Goal: Information Seeking & Learning: Learn about a topic

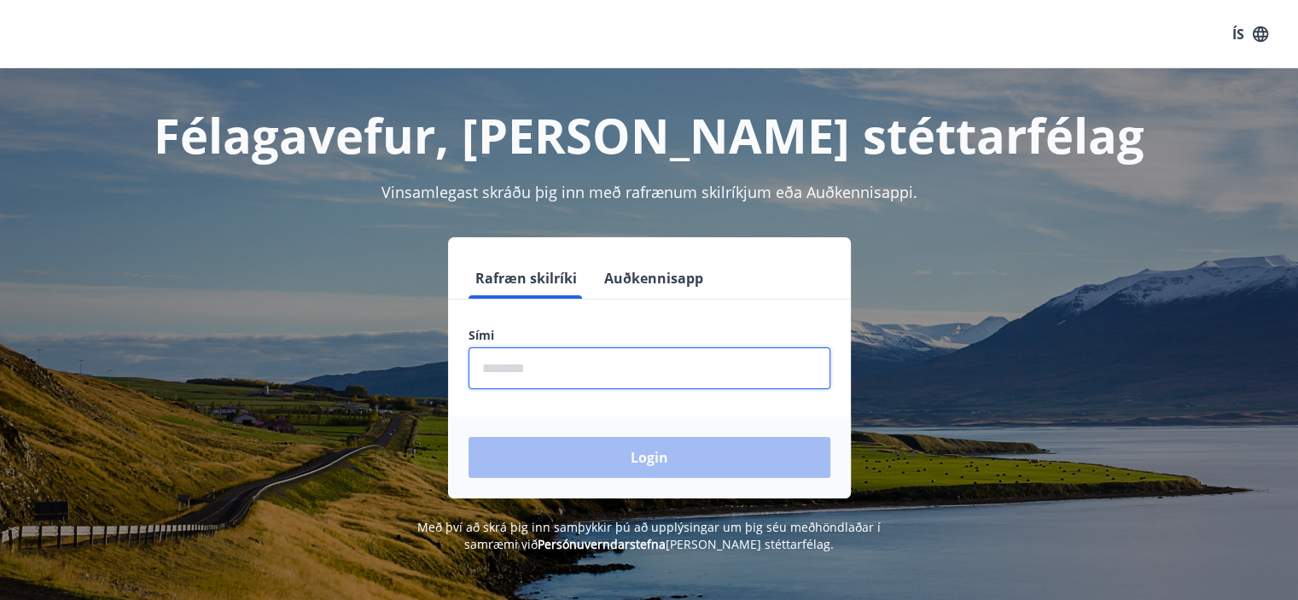
click at [577, 377] on input "phone" at bounding box center [650, 368] width 362 height 42
type input "********"
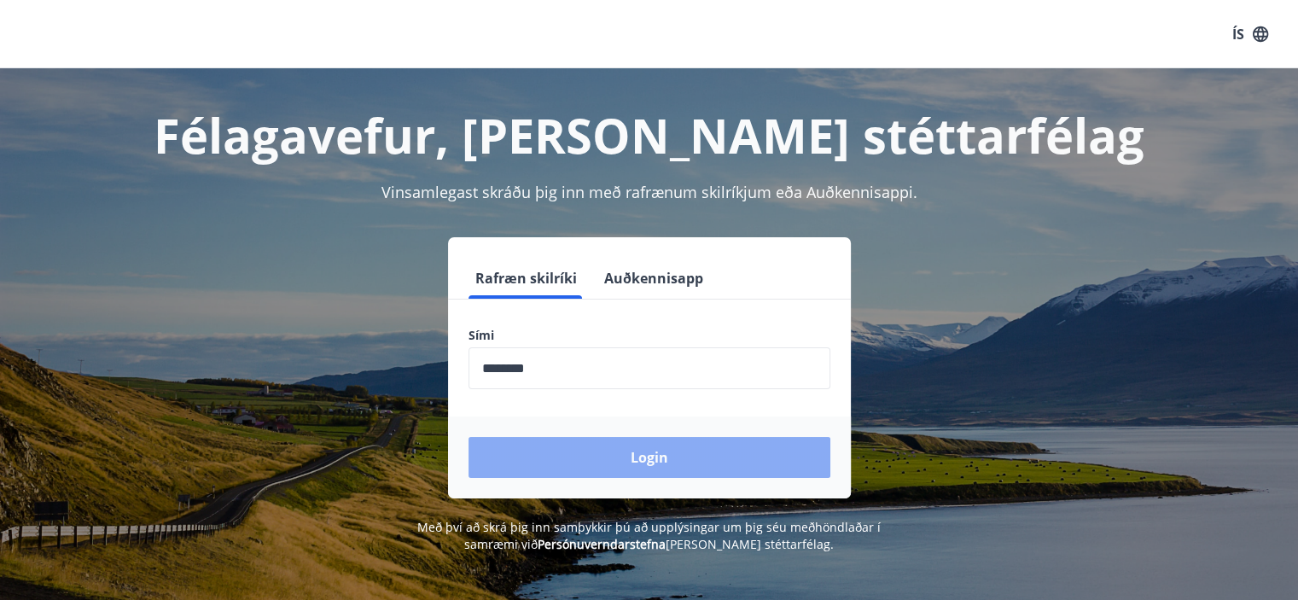
click at [619, 450] on button "Login" at bounding box center [650, 457] width 362 height 41
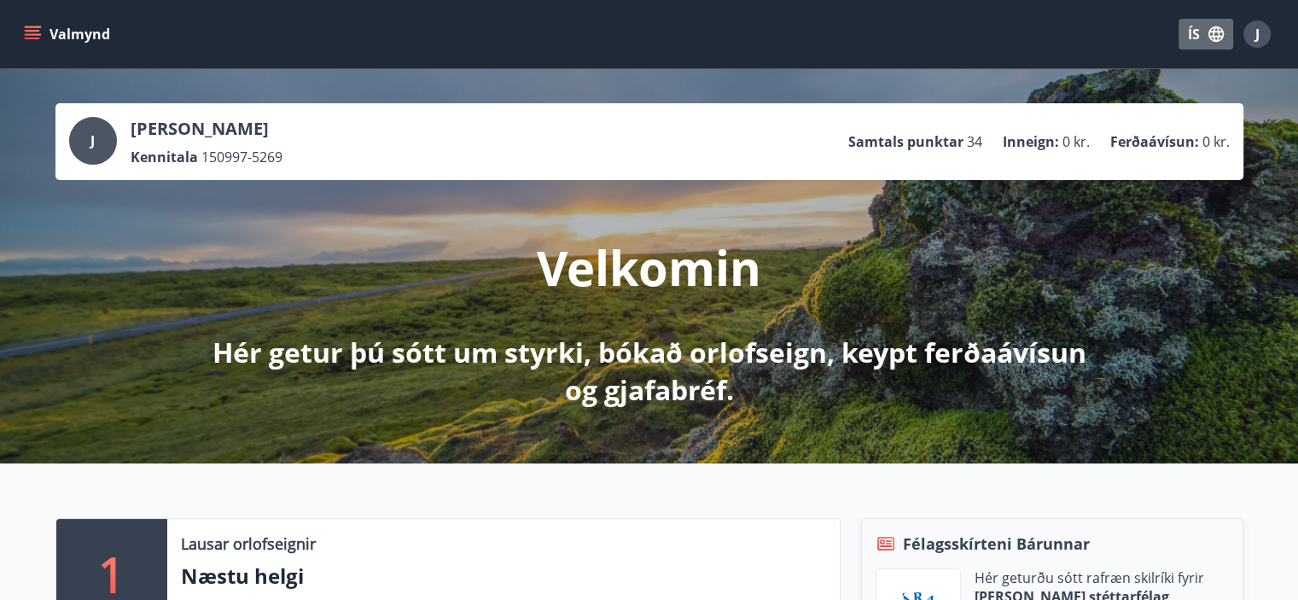
click at [1216, 40] on icon "button" at bounding box center [1216, 33] width 15 height 15
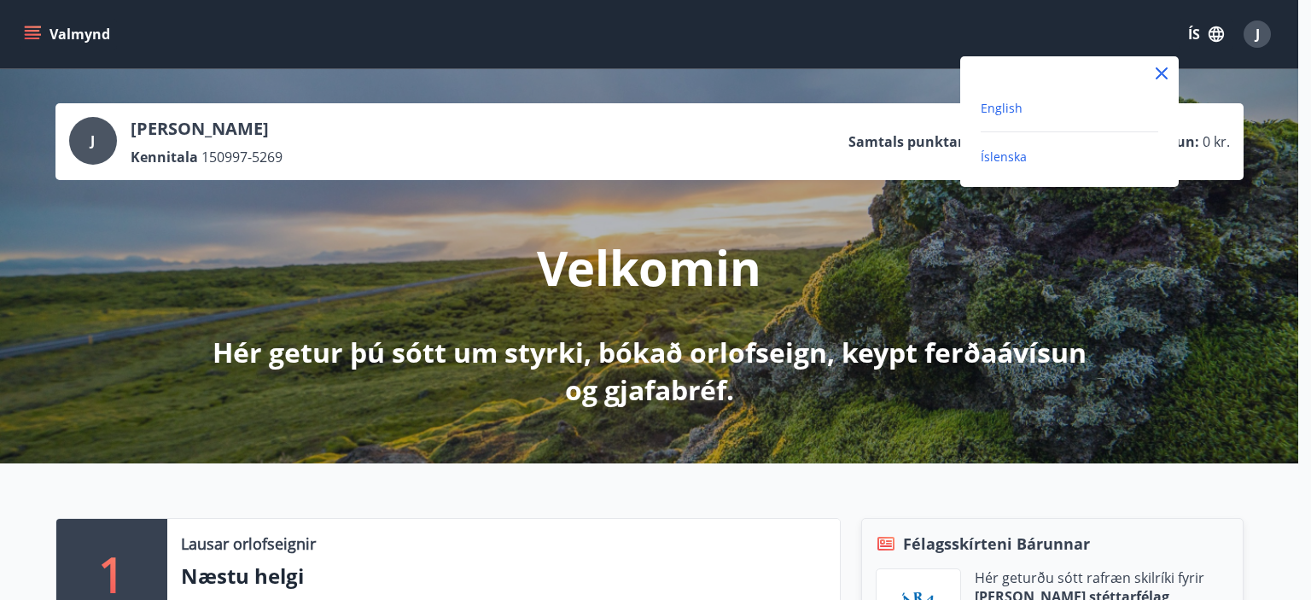
click at [997, 102] on span "English" at bounding box center [1002, 108] width 42 height 16
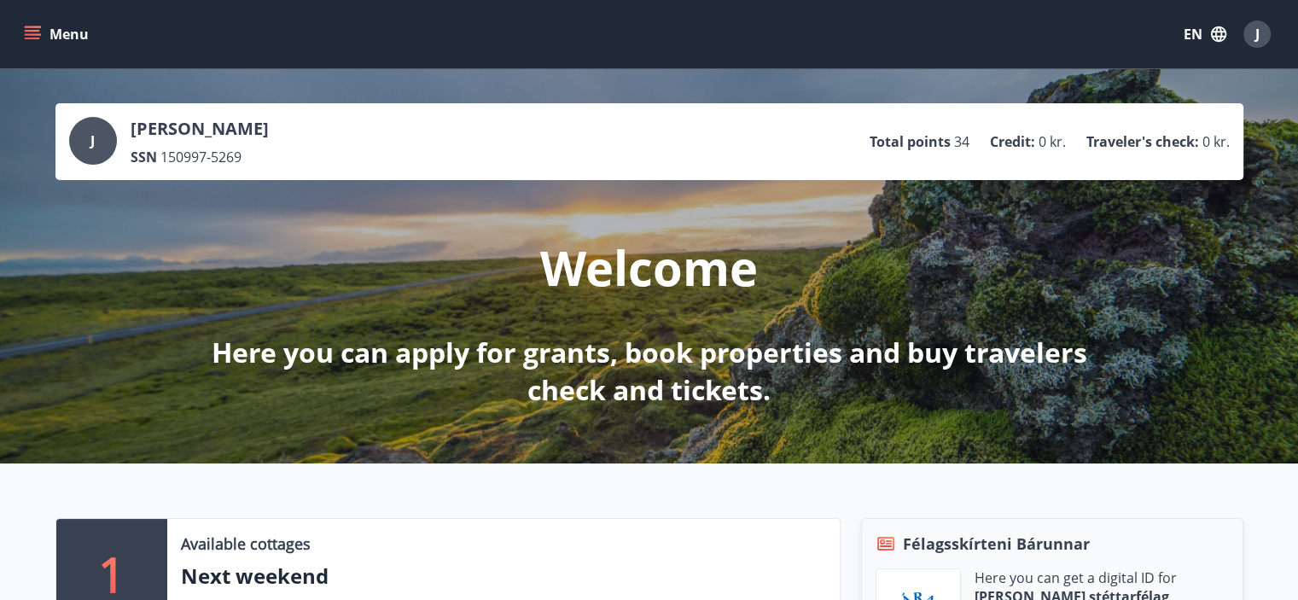
click at [46, 31] on button "Menu" at bounding box center [57, 34] width 75 height 31
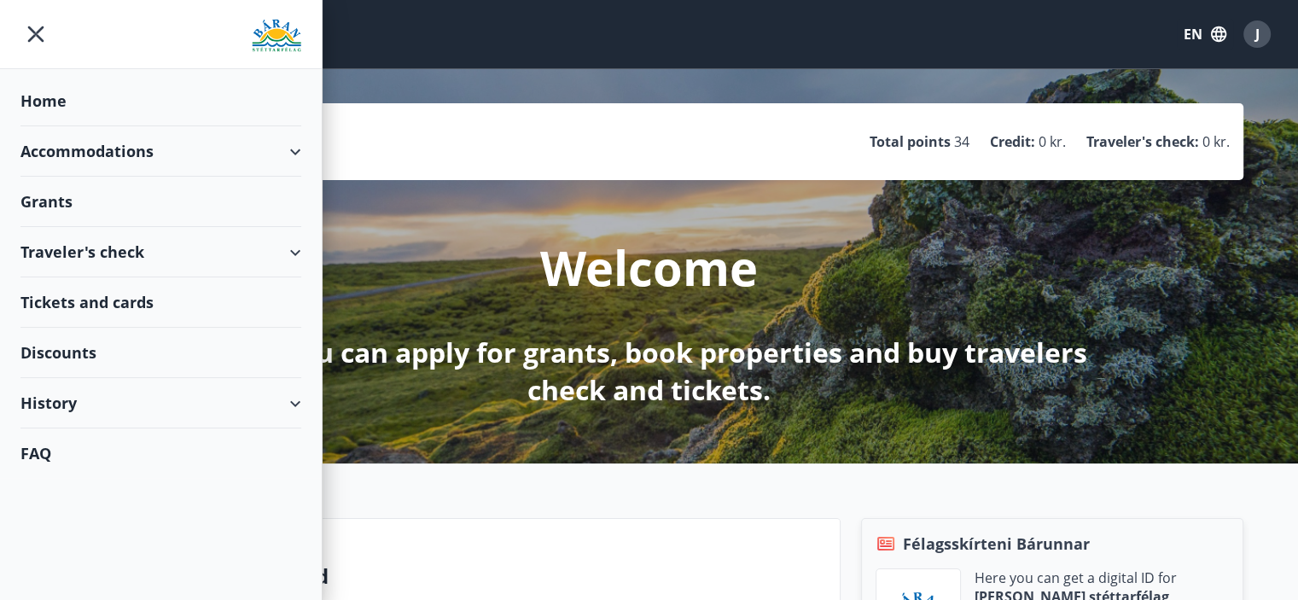
click at [109, 227] on div "Traveler's check" at bounding box center [160, 252] width 281 height 50
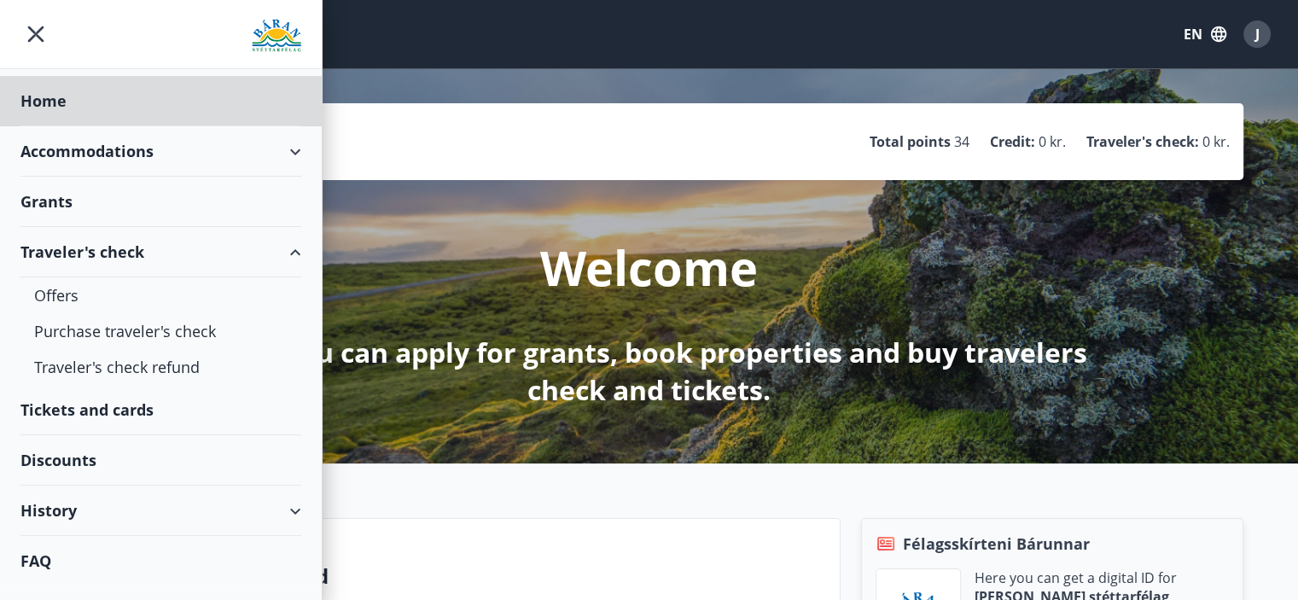
click at [65, 126] on div "Grants" at bounding box center [160, 101] width 281 height 50
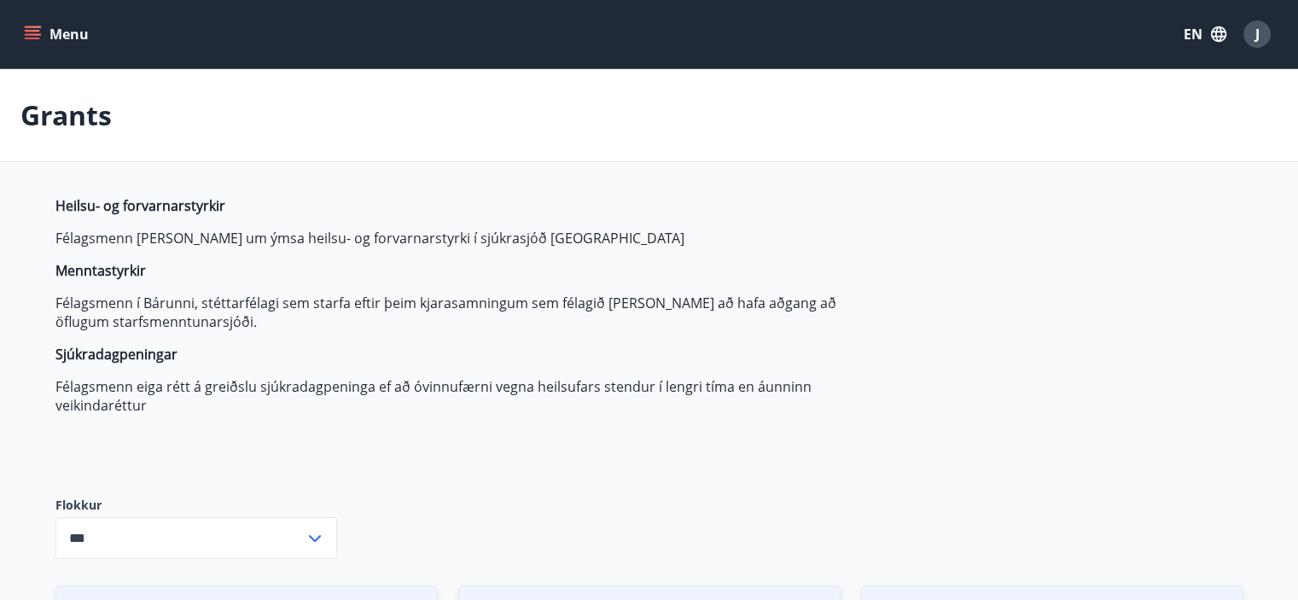
type input "***"
click at [1192, 40] on button "EN" at bounding box center [1205, 34] width 56 height 31
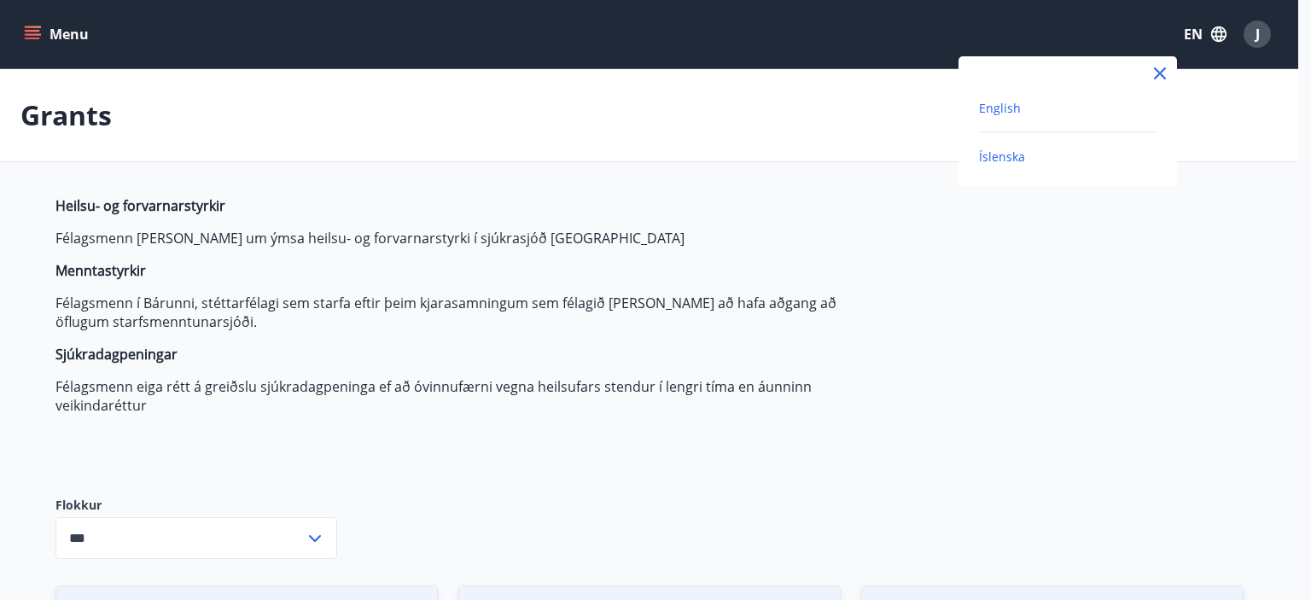
click at [1005, 160] on span "Íslenska" at bounding box center [1002, 157] width 46 height 16
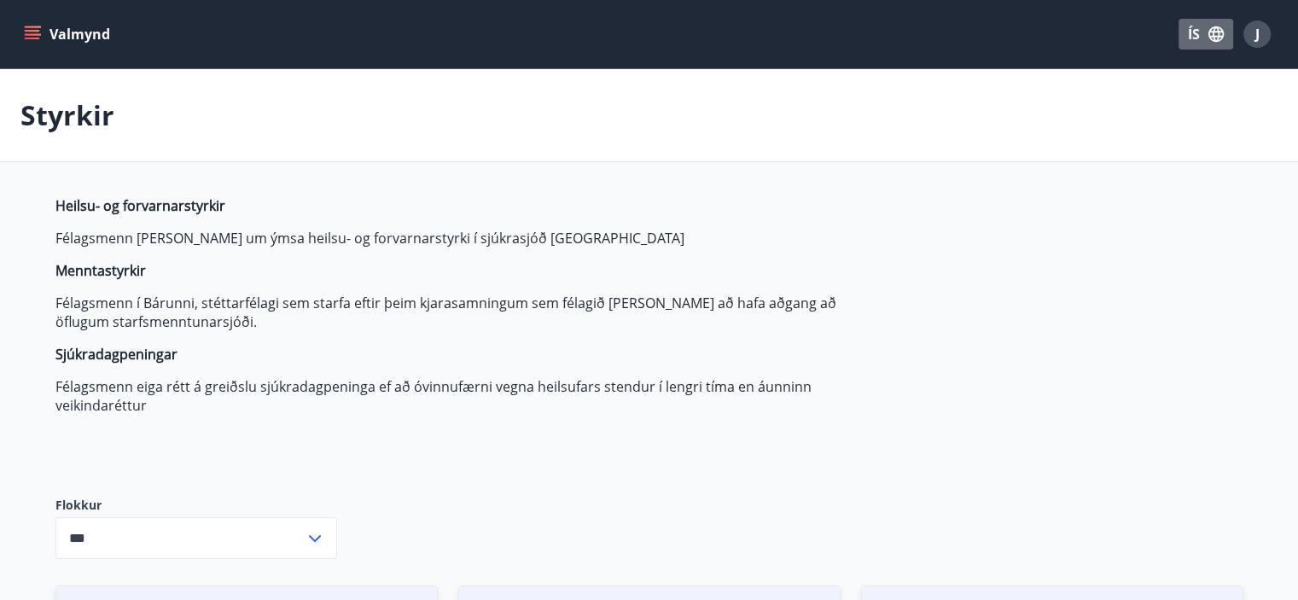
click at [1210, 34] on icon "button" at bounding box center [1216, 34] width 19 height 19
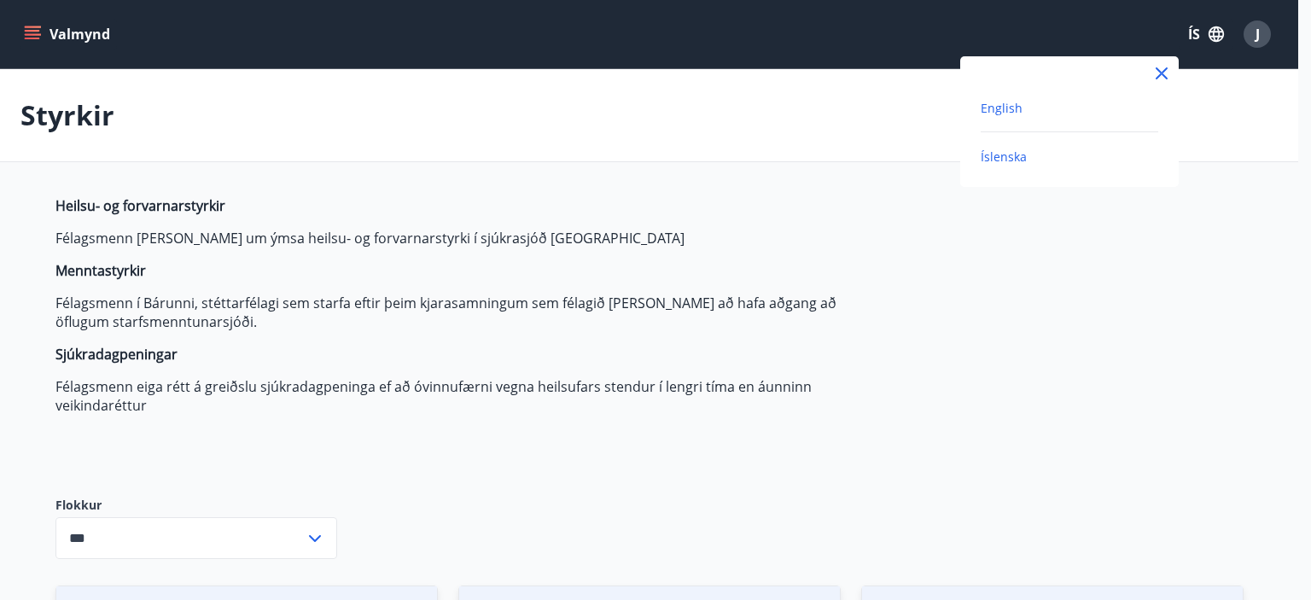
click at [1014, 108] on span "English" at bounding box center [1002, 108] width 42 height 16
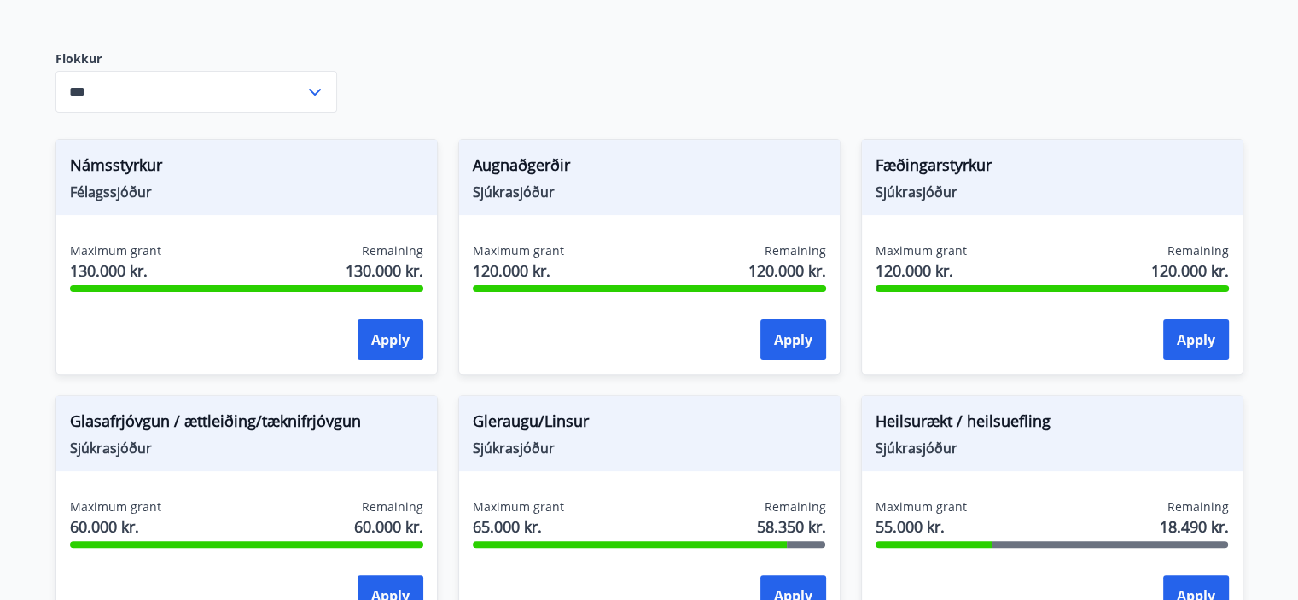
scroll to position [478, 0]
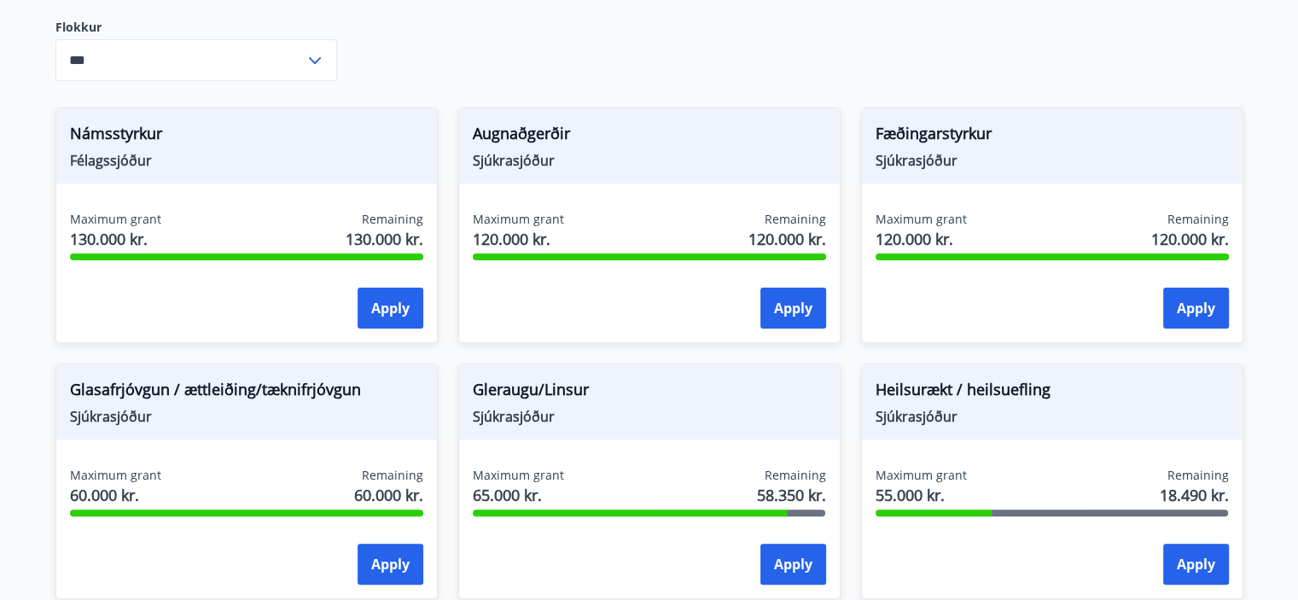
click at [1112, 141] on span "Fæðingarstyrkur" at bounding box center [1052, 136] width 353 height 29
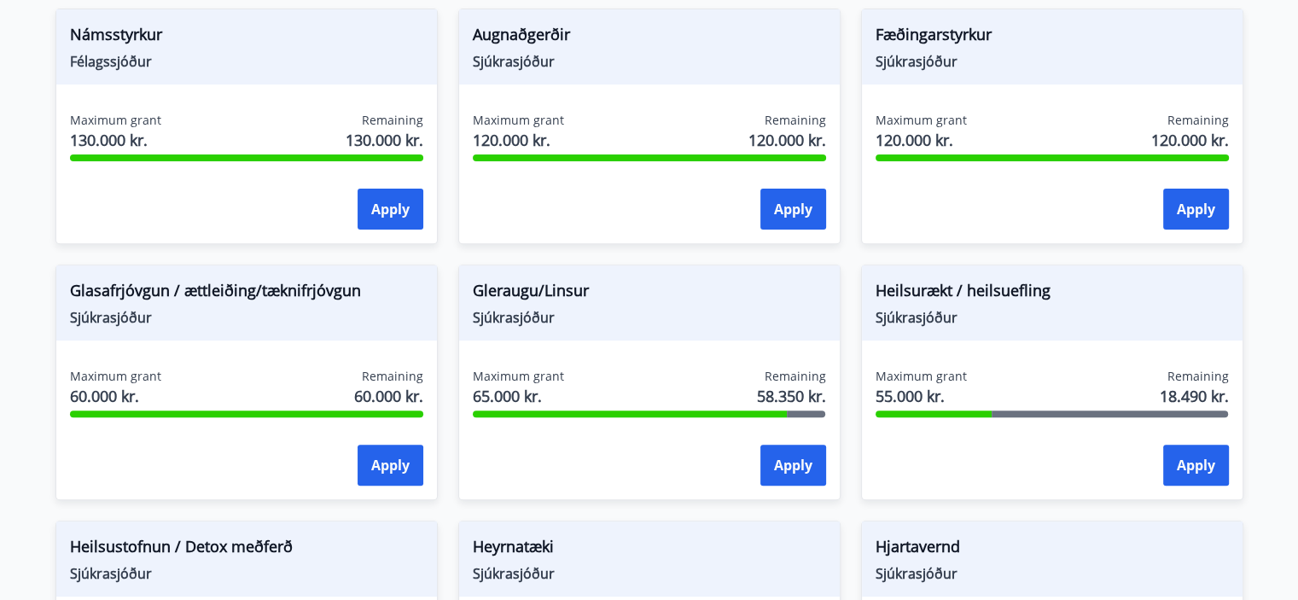
scroll to position [581, 0]
